Goal: Transaction & Acquisition: Purchase product/service

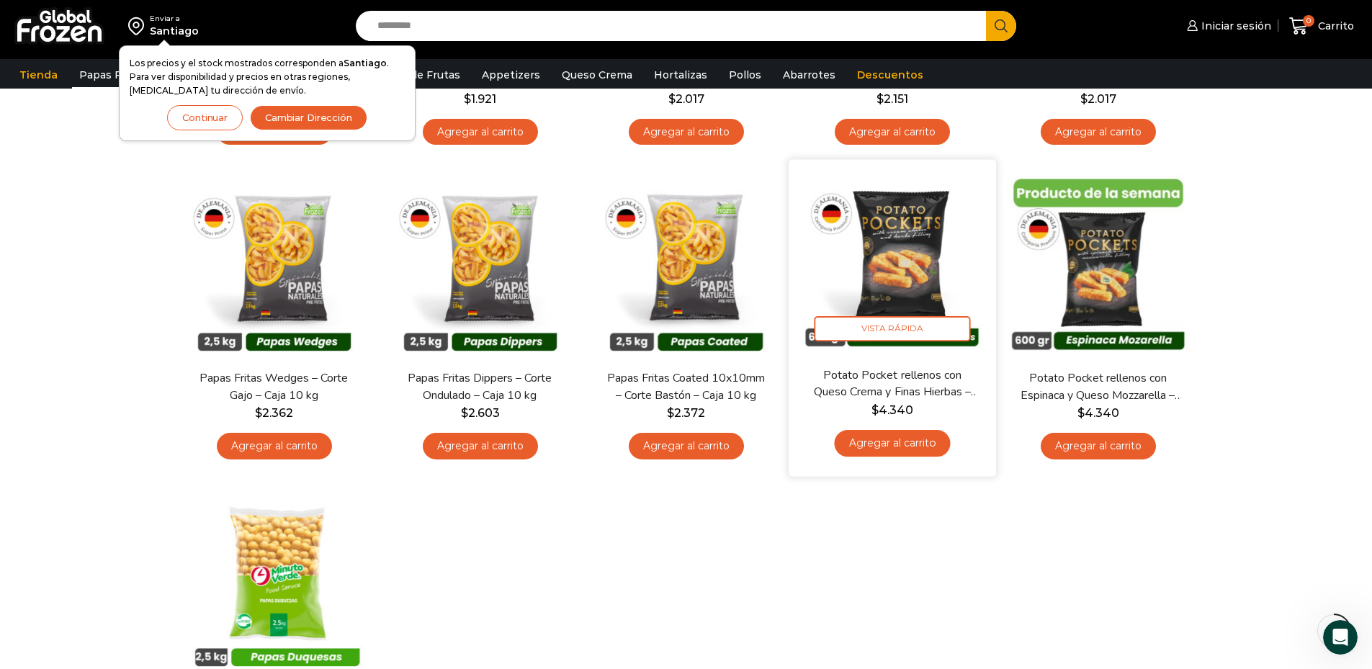
click at [931, 448] on link "Agregar al carrito" at bounding box center [892, 443] width 116 height 27
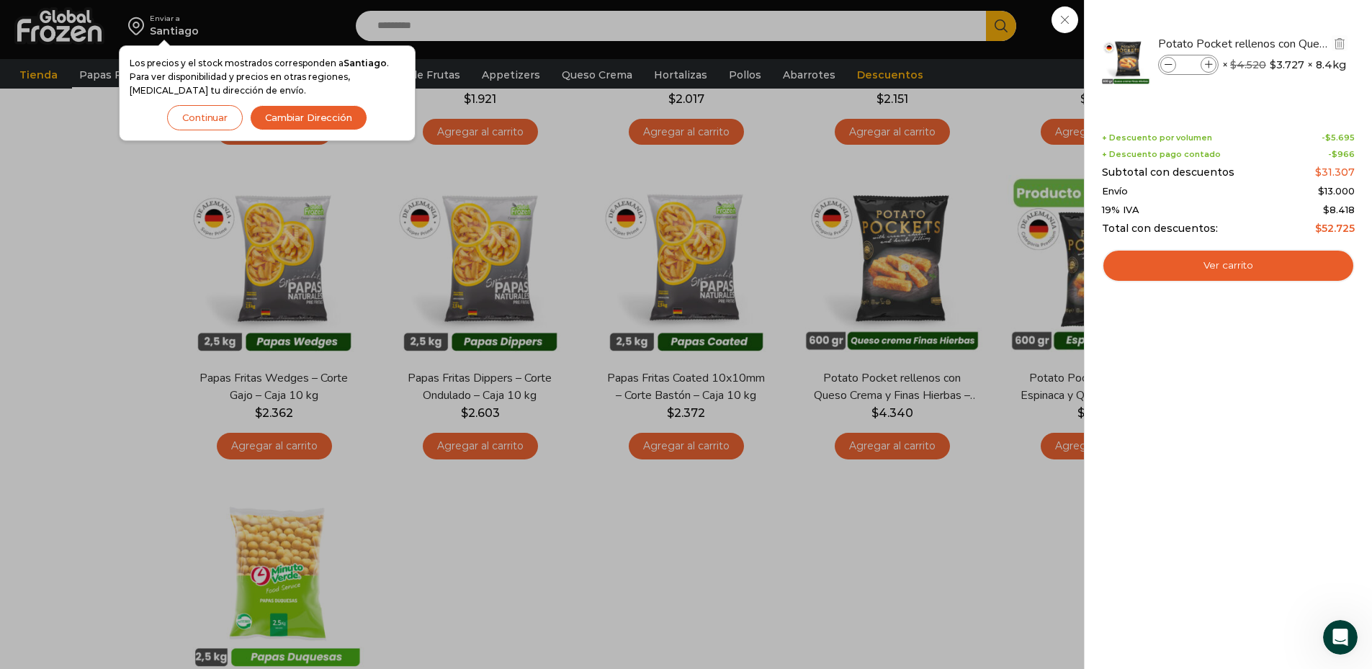
click at [1165, 64] on icon at bounding box center [1169, 65] width 8 height 8
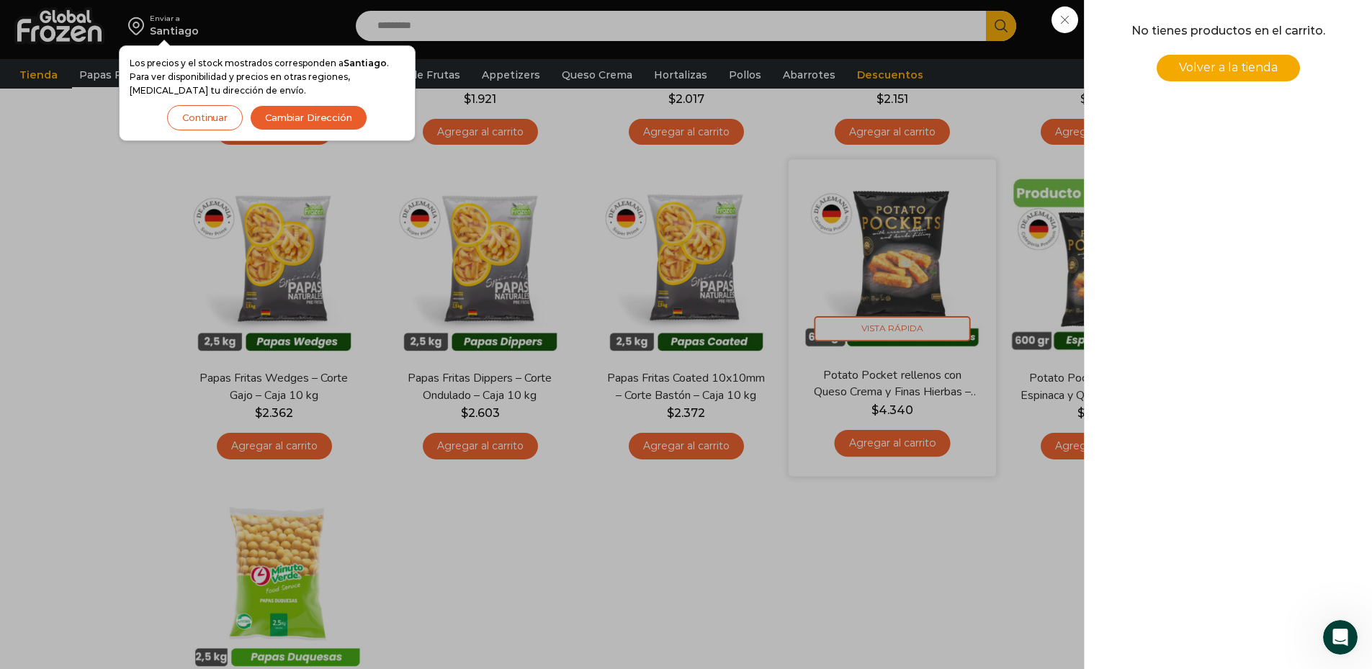
click at [1286, 43] on div "0 [GEOGRAPHIC_DATA] 0 0 Shopping Cart No tienes productos en el carrito. Volver…" at bounding box center [1322, 26] width 72 height 34
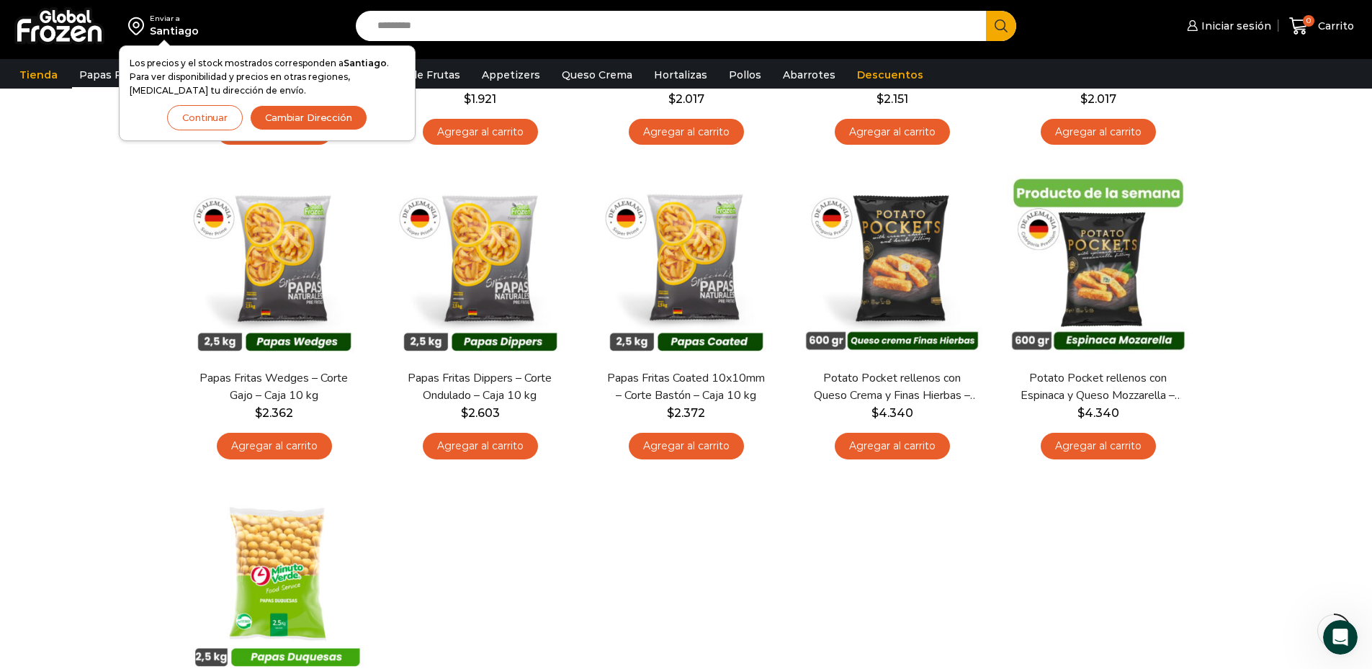
scroll to position [144, 0]
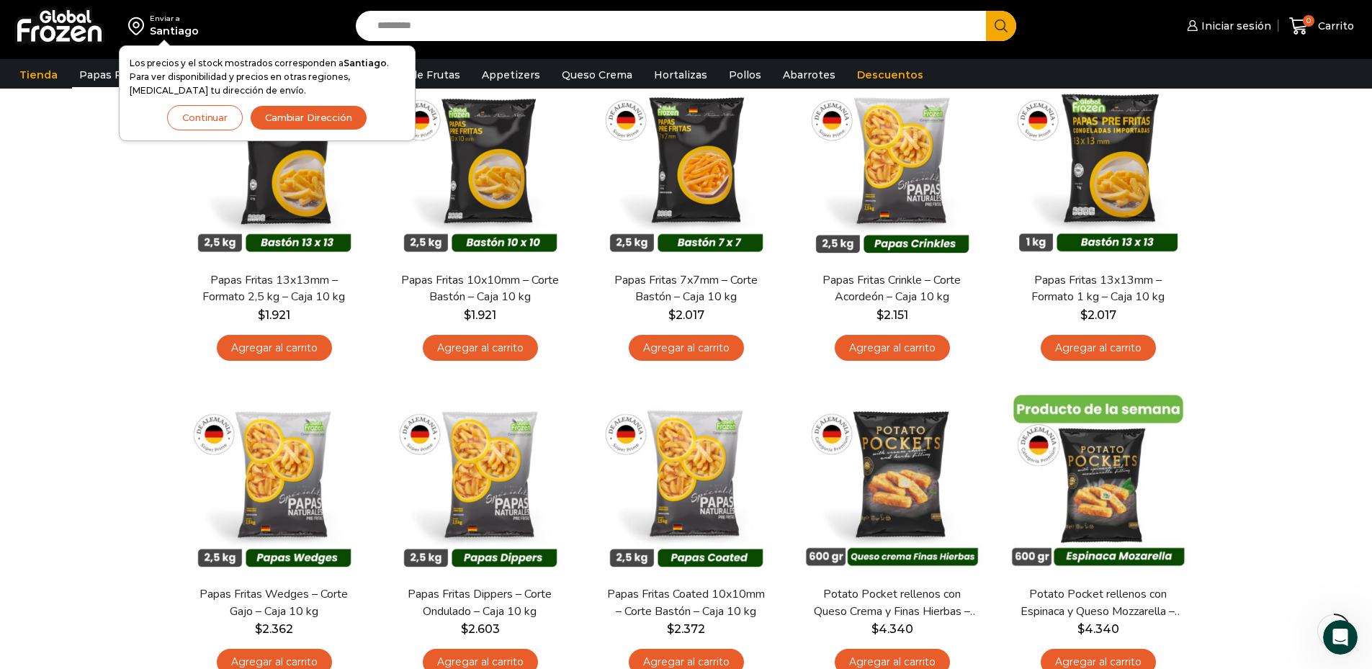
click at [185, 128] on button "Continuar" at bounding box center [205, 117] width 76 height 25
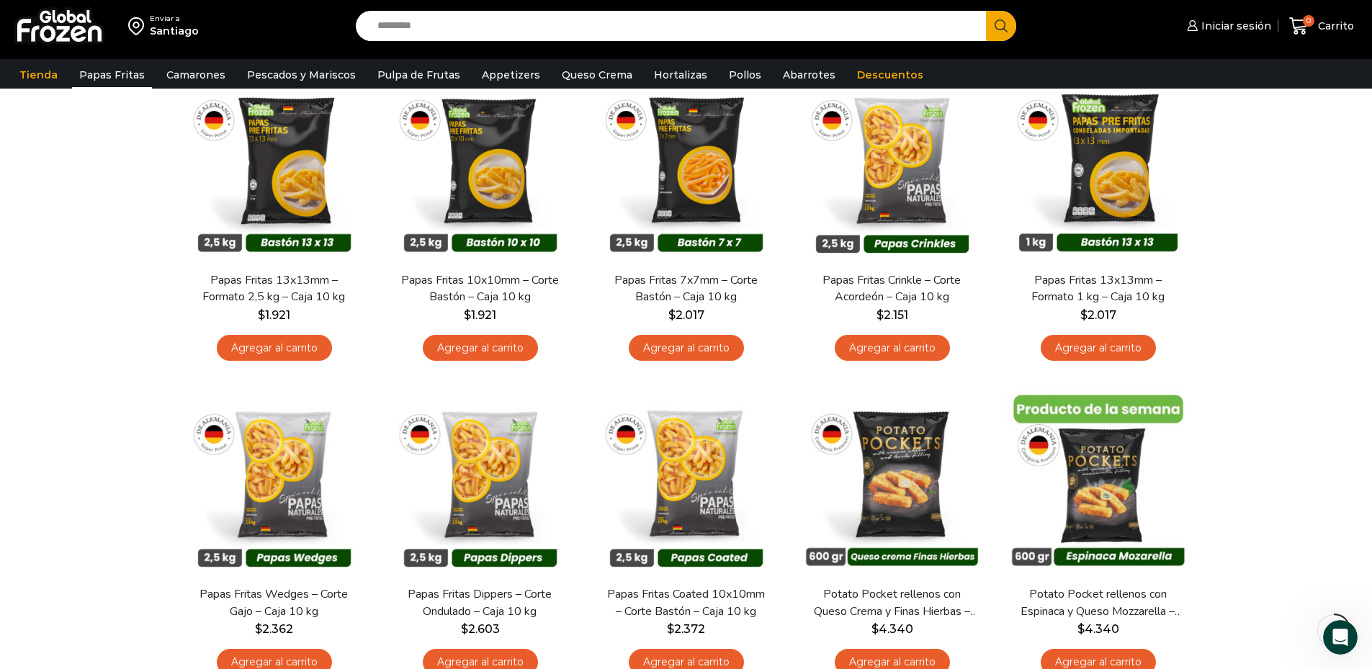
click at [171, 33] on div "Santiago" at bounding box center [174, 31] width 49 height 14
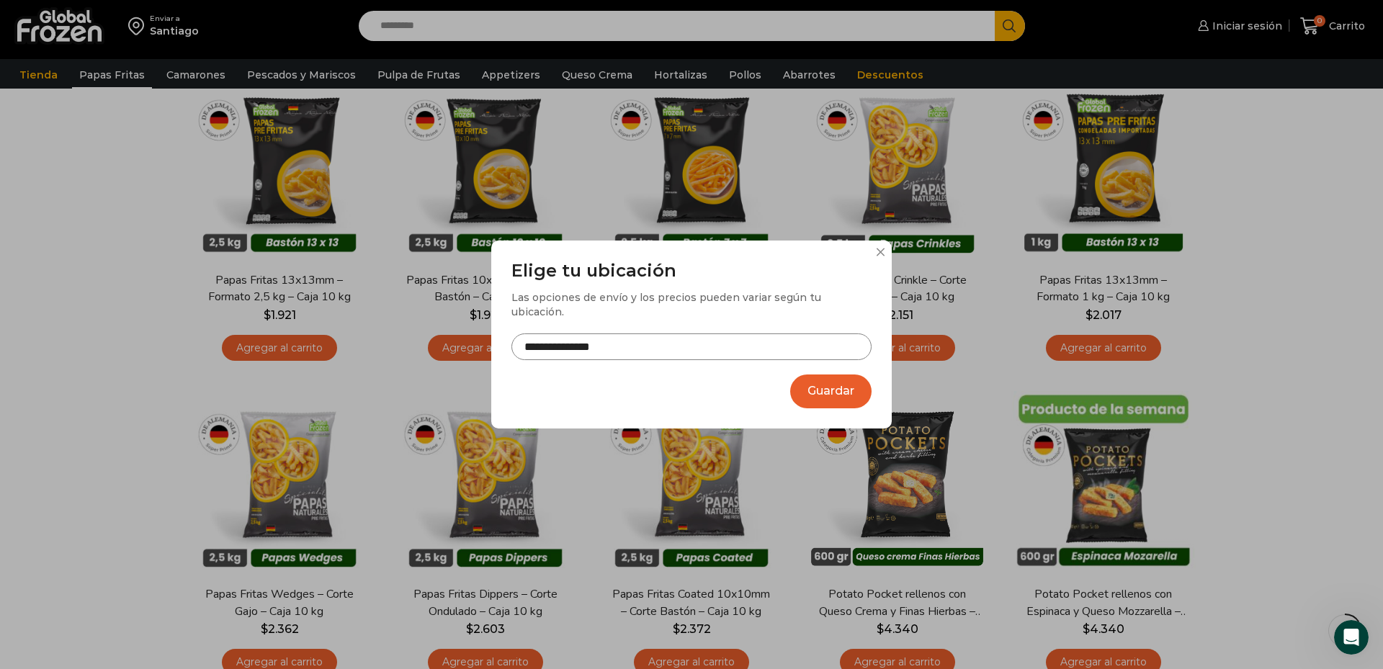
click at [552, 347] on input "**********" at bounding box center [691, 347] width 360 height 27
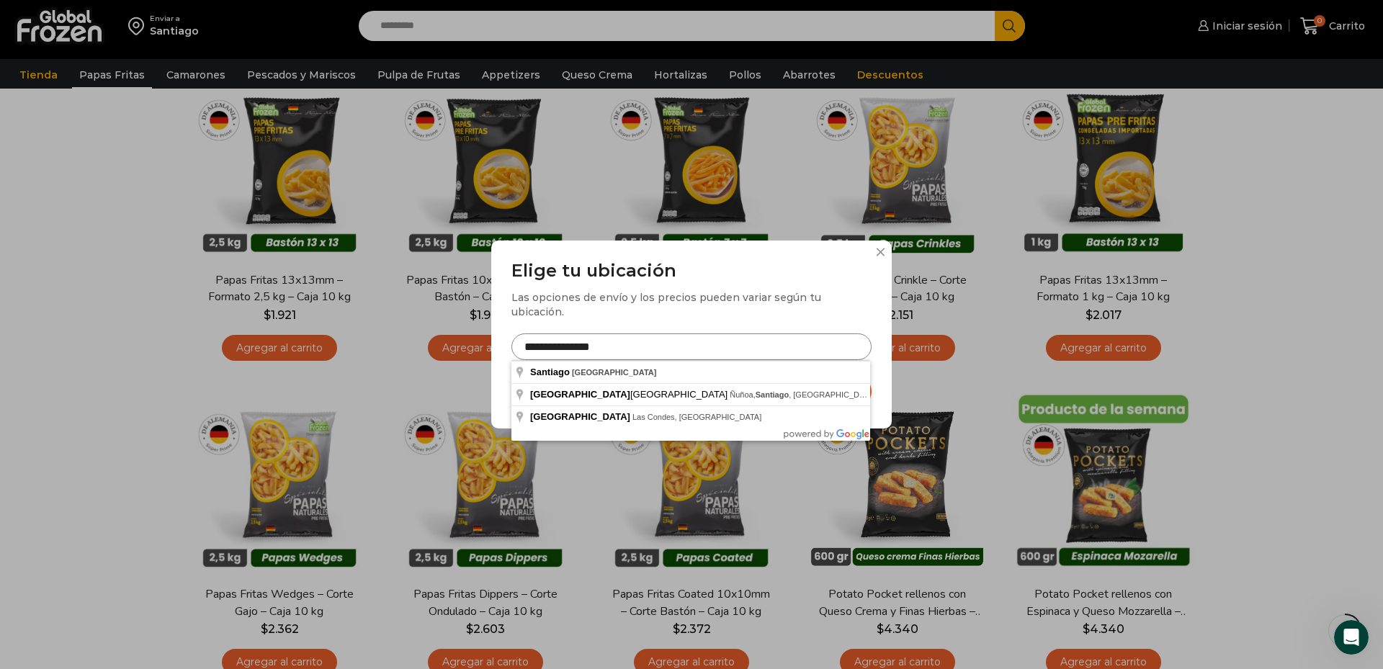
click at [94, 480] on div "**********" at bounding box center [691, 334] width 1383 height 669
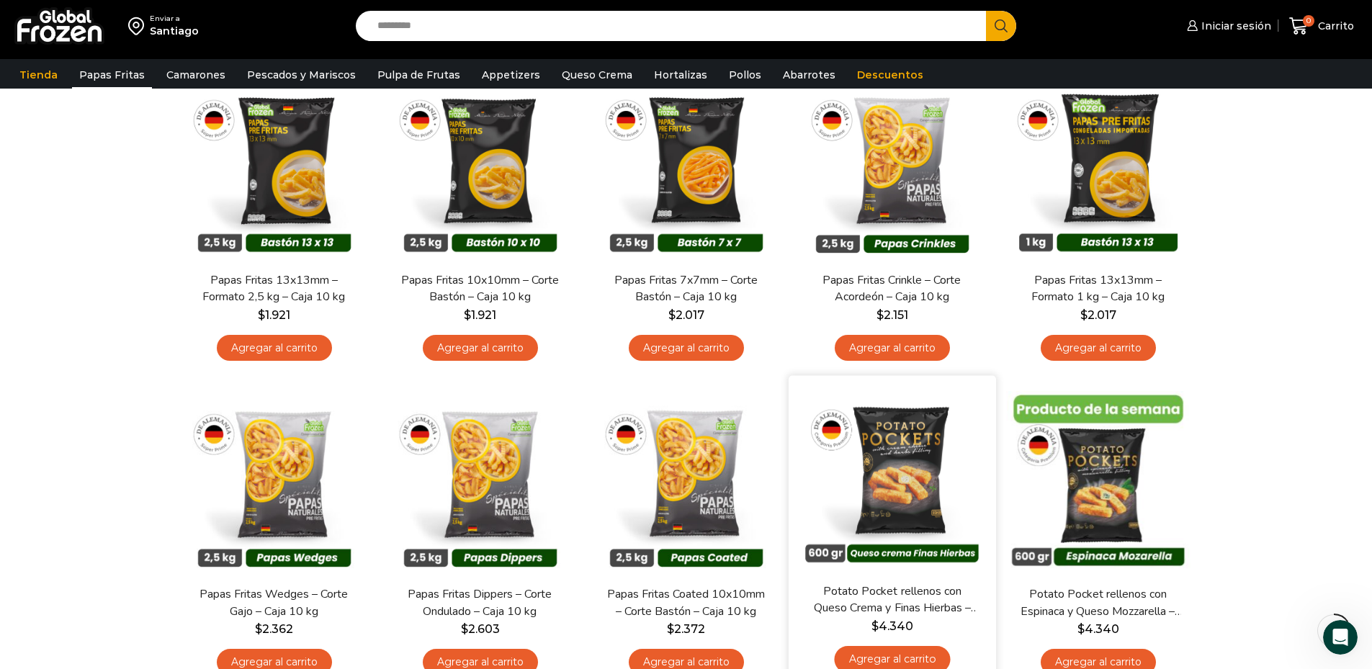
scroll to position [360, 0]
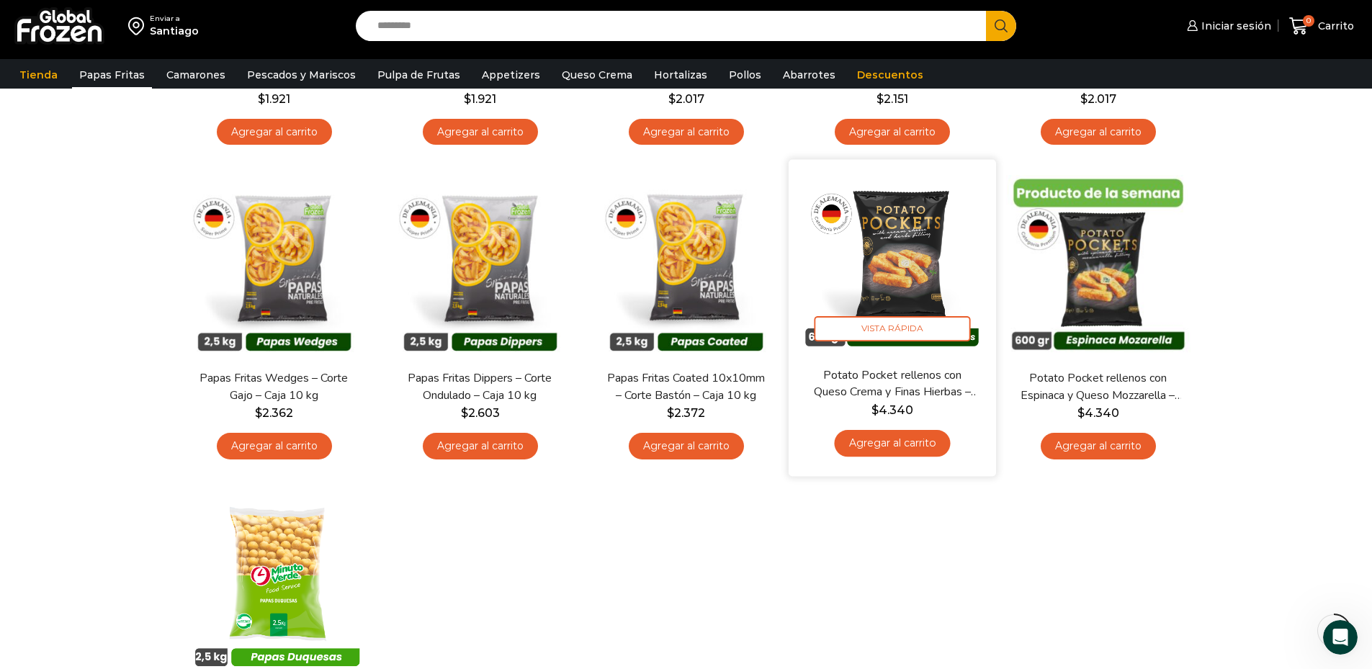
click at [910, 452] on link "Agregar al carrito" at bounding box center [892, 443] width 116 height 27
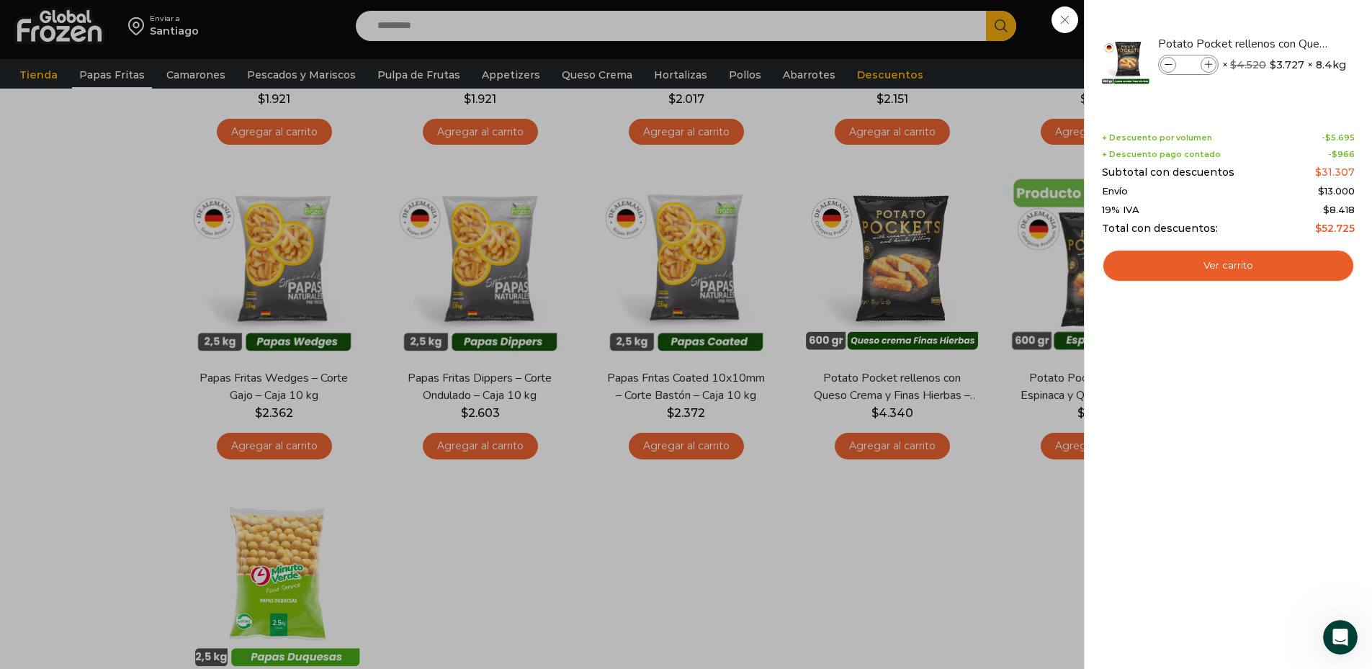
click at [1286, 43] on div "1 [GEOGRAPHIC_DATA] 1 1 Shopping Cart *" at bounding box center [1322, 26] width 72 height 34
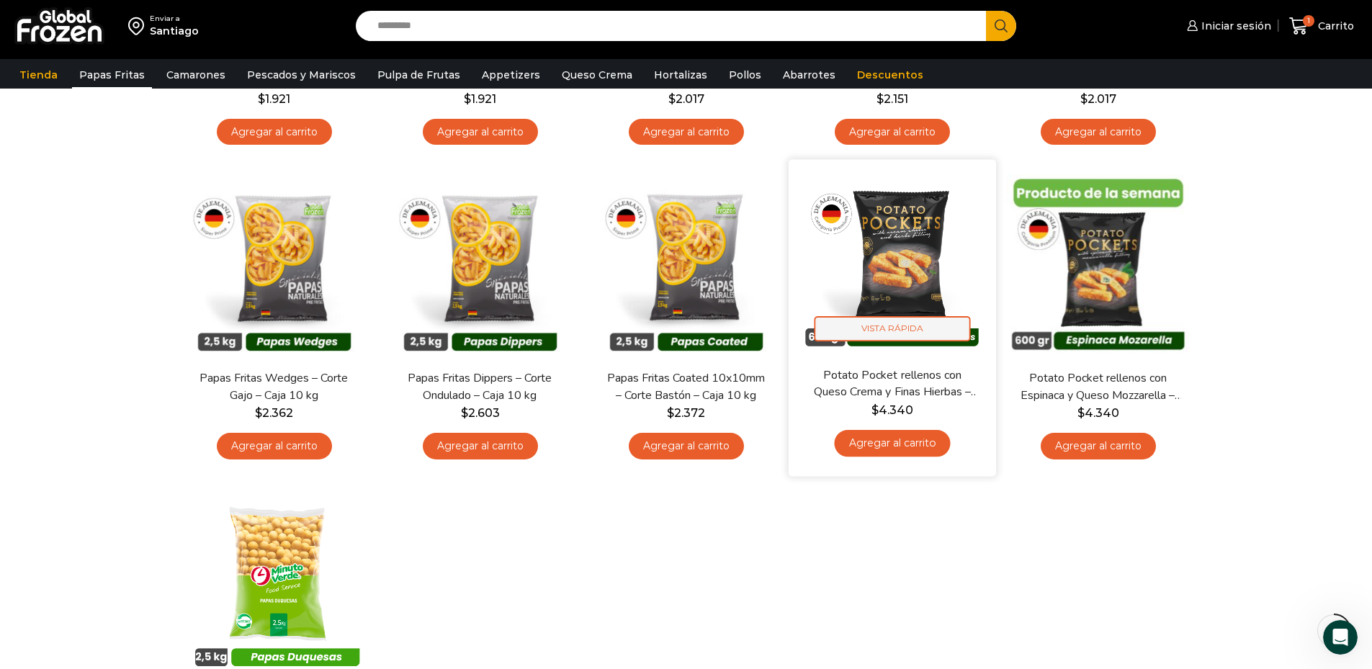
click at [898, 334] on span "Vista Rápida" at bounding box center [892, 328] width 156 height 25
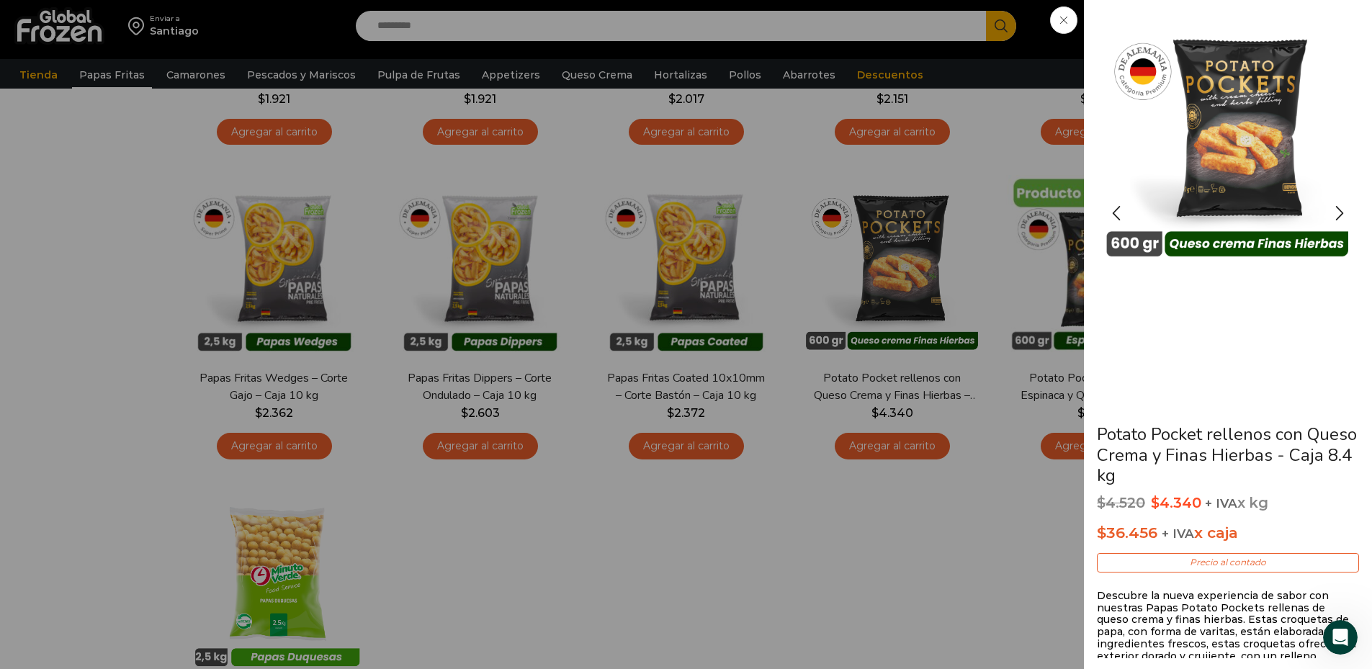
click at [1232, 170] on img "1 / 3" at bounding box center [1228, 140] width 259 height 259
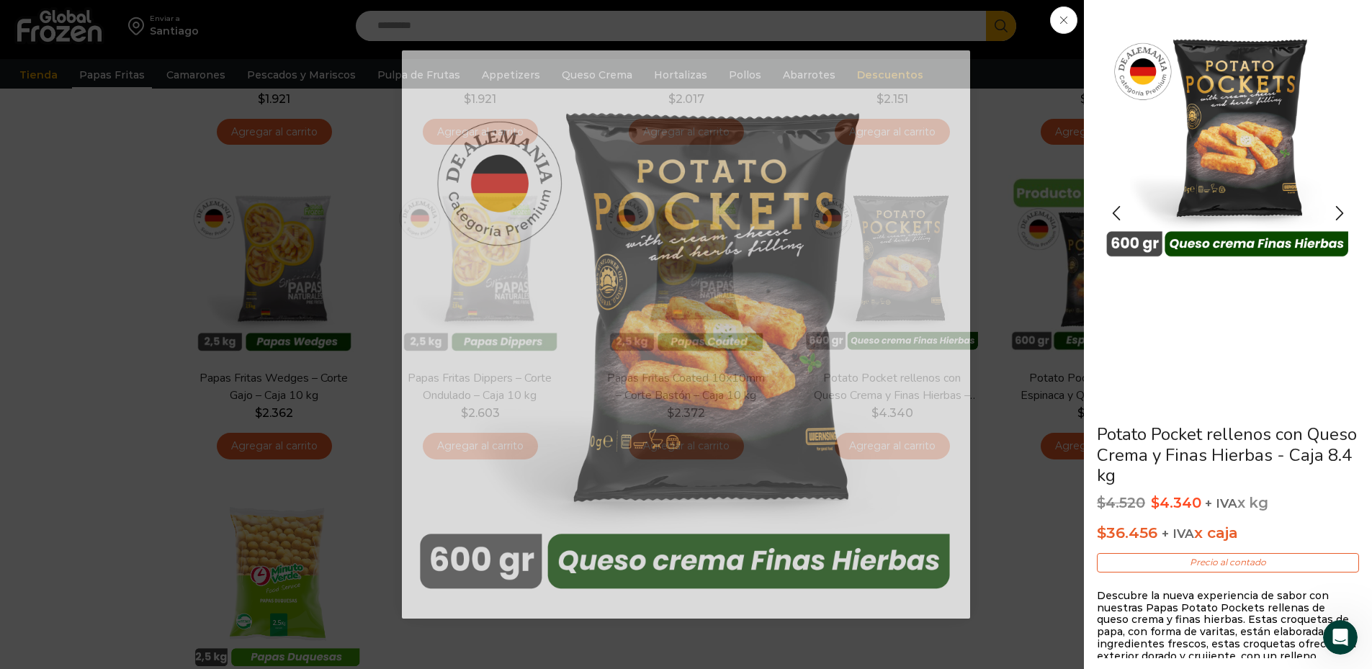
click at [1216, 179] on img "1 / 3" at bounding box center [1228, 140] width 259 height 259
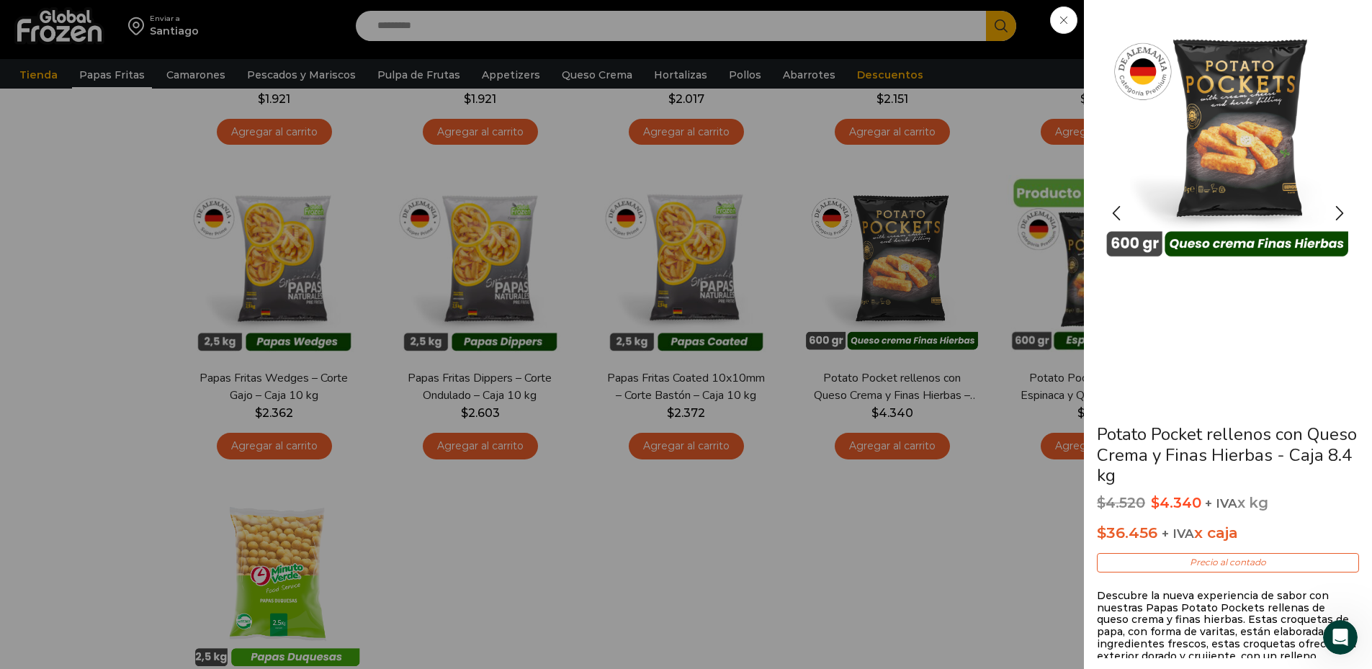
click at [1212, 159] on img "1 / 3" at bounding box center [1228, 140] width 259 height 259
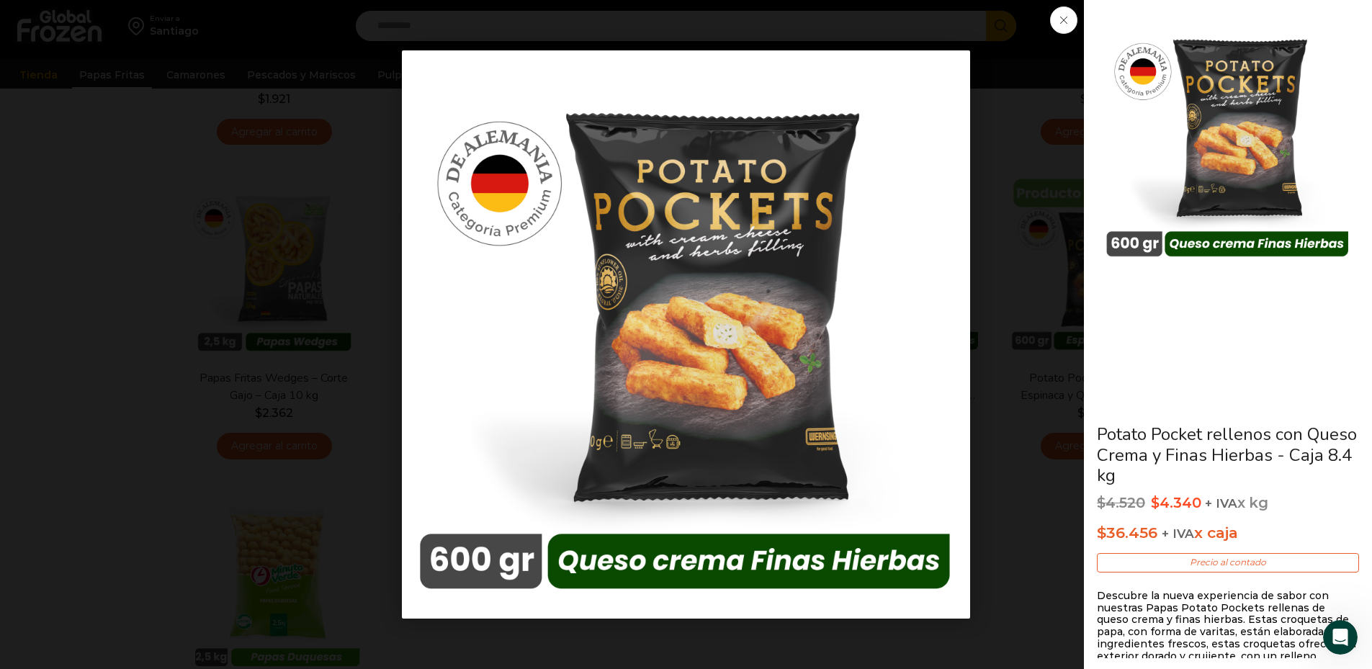
click at [856, 416] on img "1 / 1" at bounding box center [686, 334] width 568 height 568
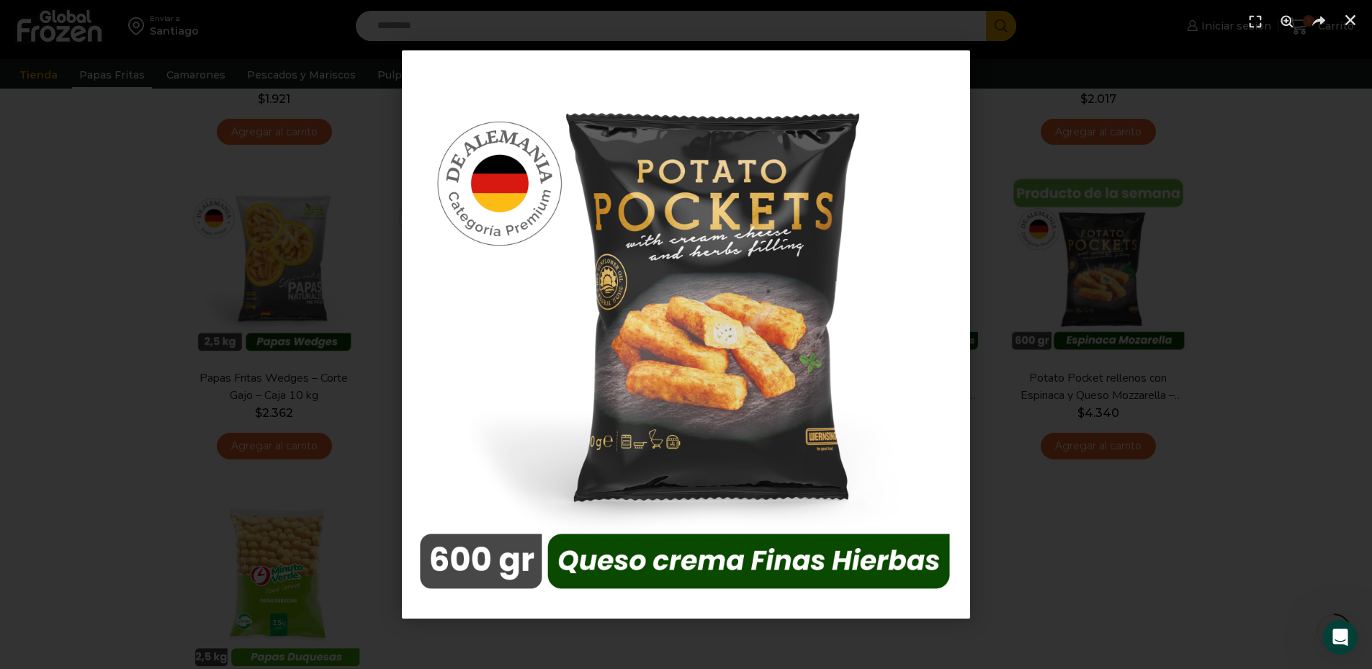
click at [826, 398] on img "1 / 1" at bounding box center [686, 334] width 568 height 568
click at [1251, 256] on div "1 / 1" at bounding box center [685, 334] width 1271 height 568
